Goal: Task Accomplishment & Management: Complete application form

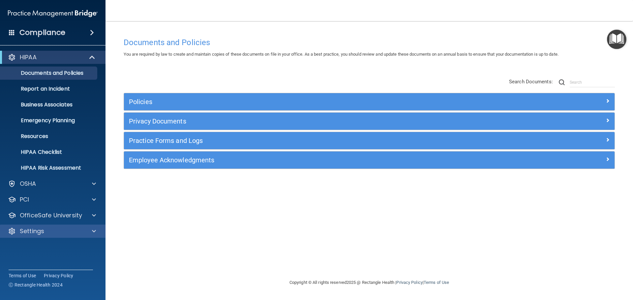
click at [30, 236] on div "Settings" at bounding box center [53, 231] width 106 height 13
click at [99, 229] on div at bounding box center [93, 232] width 16 height 8
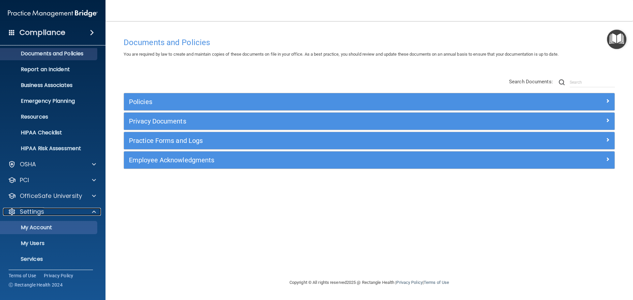
scroll to position [37, 0]
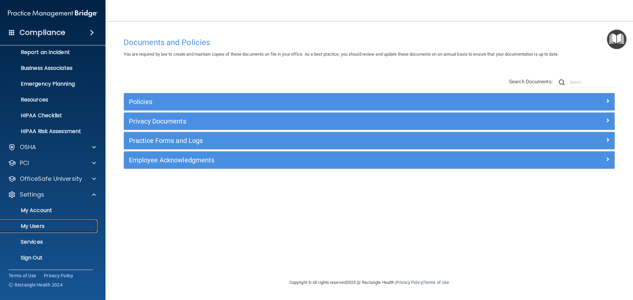
click at [42, 227] on p "My Users" at bounding box center [49, 226] width 90 height 7
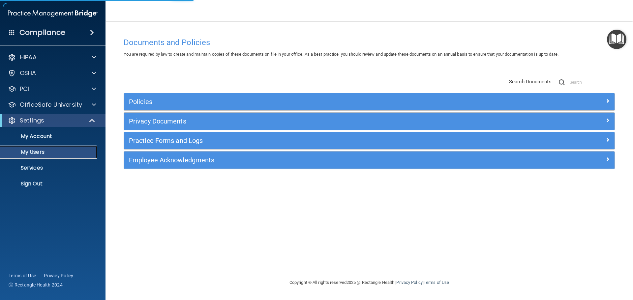
select select "20"
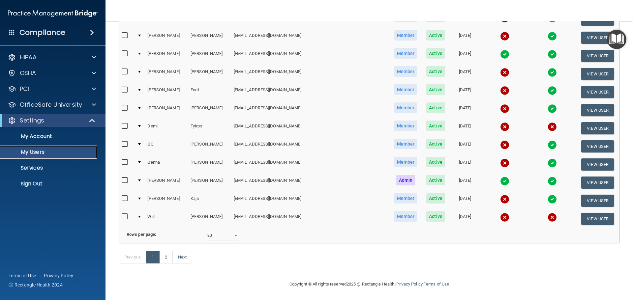
scroll to position [245, 0]
click at [182, 262] on link "Next" at bounding box center [183, 257] width 20 height 13
select select "20"
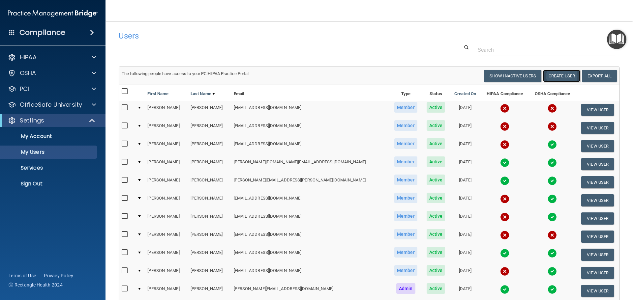
click at [554, 75] on button "Create User" at bounding box center [561, 76] width 37 height 12
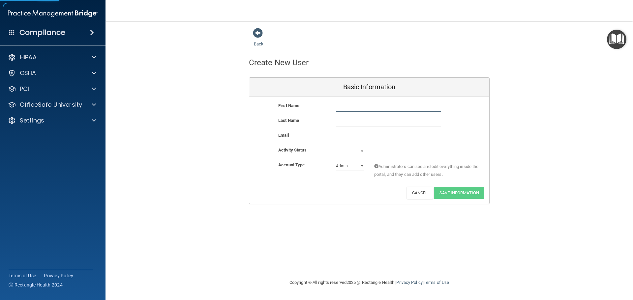
click at [361, 108] on input "text" at bounding box center [388, 107] width 105 height 10
type input "Carly"
type input "[PERSON_NAME]"
click at [360, 150] on select "Active Inactive" at bounding box center [350, 151] width 28 height 10
click at [336, 146] on select "Active Inactive" at bounding box center [350, 151] width 28 height 10
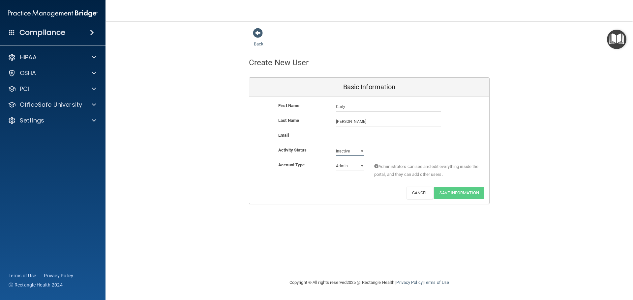
click at [358, 150] on select "Active Inactive" at bounding box center [350, 151] width 28 height 10
select select "active"
click at [336, 146] on select "Active Inactive" at bounding box center [350, 151] width 28 height 10
click at [359, 168] on select "Admin Member" at bounding box center [350, 166] width 28 height 10
select select "practice_member"
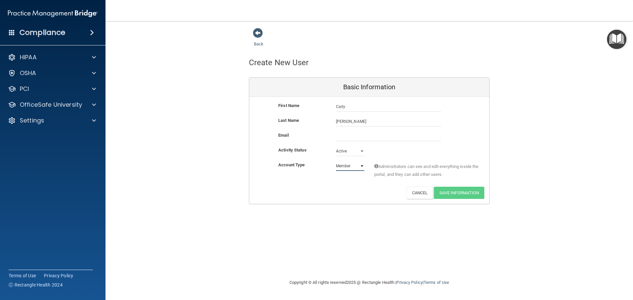
click at [336, 161] on select "Admin Member" at bounding box center [350, 166] width 28 height 10
click at [332, 203] on div "First Name [PERSON_NAME] [PERSON_NAME] Last Name [PERSON_NAME] Email Activity S…" at bounding box center [369, 150] width 240 height 107
click at [355, 138] on input "email" at bounding box center [388, 137] width 105 height 10
click at [359, 136] on input "[EMAIL_ADDRESS][DOMAIN_NAME]" at bounding box center [388, 137] width 105 height 10
type input "[EMAIL_ADDRESS][DOMAIN_NAME]"
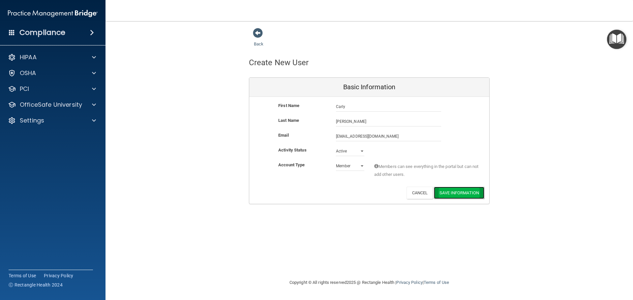
click at [452, 193] on button "Save Information" at bounding box center [459, 193] width 50 height 12
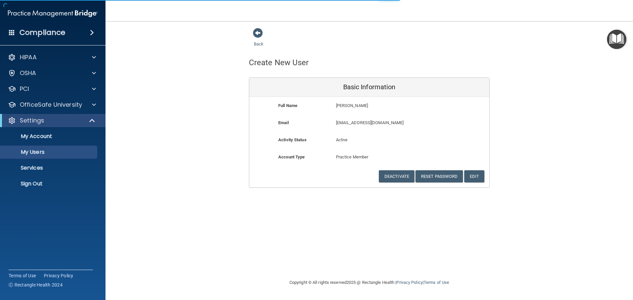
select select "20"
